Goal: Navigation & Orientation: Find specific page/section

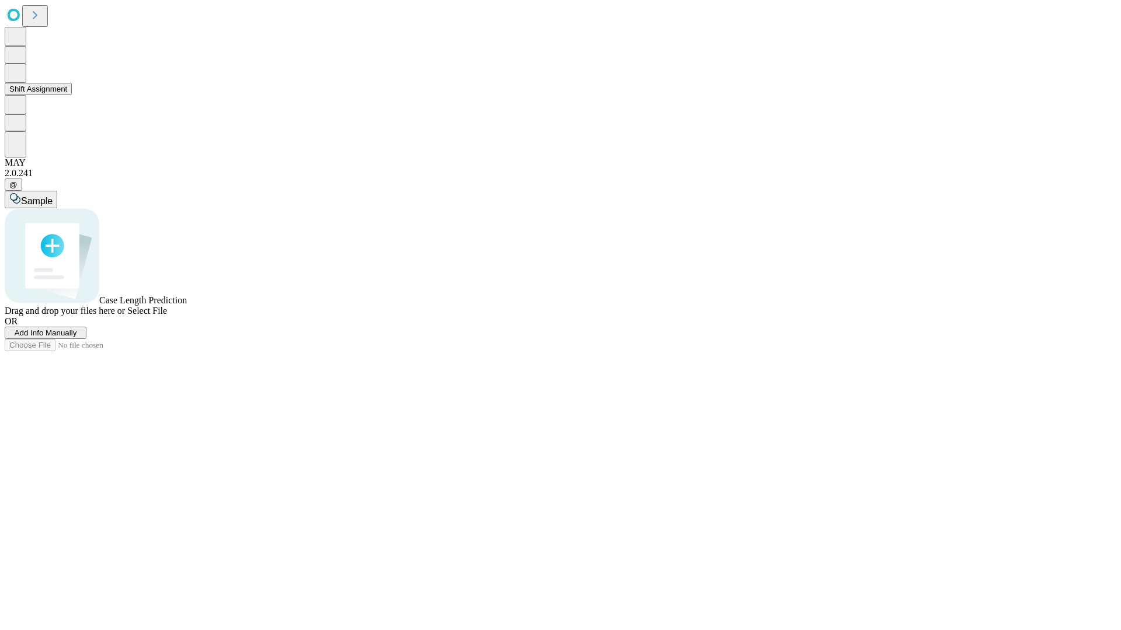
click at [72, 95] on button "Shift Assignment" at bounding box center [38, 89] width 67 height 12
